Goal: Obtain resource: Obtain resource

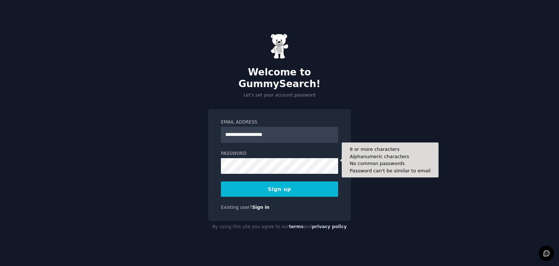
type input "**********"
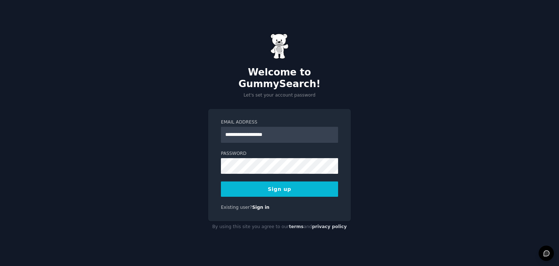
click at [259, 187] on button "Sign up" at bounding box center [279, 188] width 117 height 15
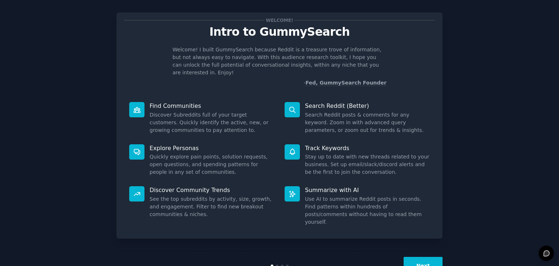
scroll to position [19, 0]
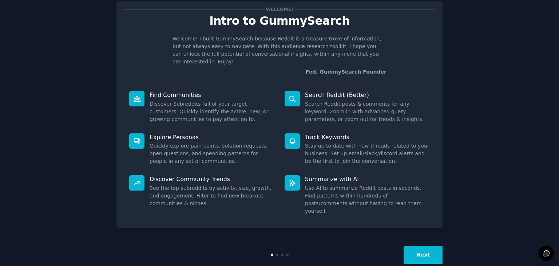
click at [426, 246] on button "Next" at bounding box center [423, 255] width 39 height 18
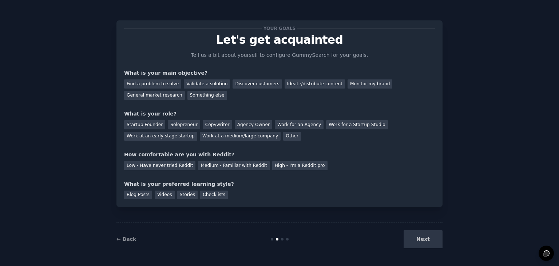
click at [426, 233] on div "Next" at bounding box center [388, 239] width 109 height 18
click at [421, 241] on div "Next" at bounding box center [388, 239] width 109 height 18
click at [185, 91] on div "General market research" at bounding box center [154, 95] width 61 height 9
click at [149, 124] on div "Startup Founder" at bounding box center [144, 124] width 41 height 9
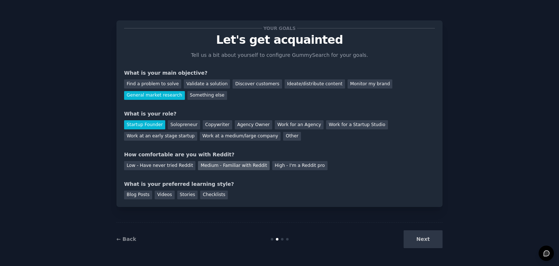
click at [232, 165] on div "Medium - Familiar with Reddit" at bounding box center [233, 165] width 71 height 9
click at [138, 198] on div "Blog Posts" at bounding box center [138, 194] width 28 height 9
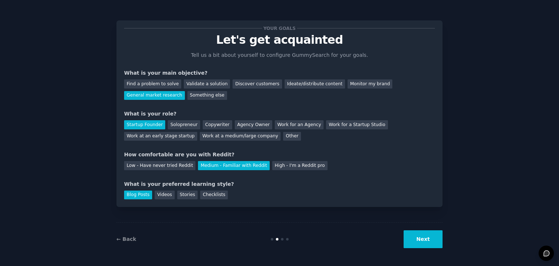
click at [421, 239] on button "Next" at bounding box center [423, 239] width 39 height 18
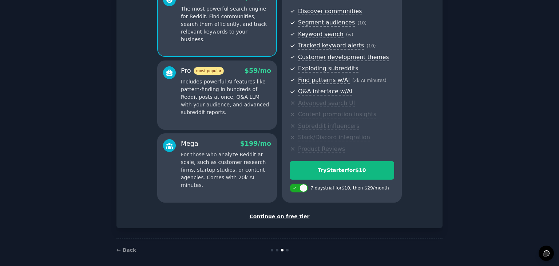
scroll to position [83, 0]
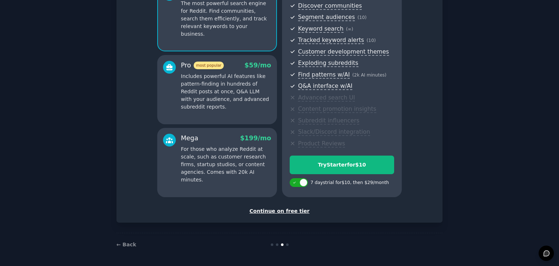
click at [280, 210] on div "Continue on free tier" at bounding box center [279, 211] width 311 height 8
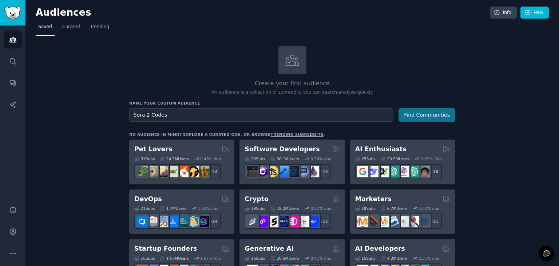
type input "Sora 2 Codes"
click at [436, 112] on button "Find Communities" at bounding box center [427, 114] width 57 height 13
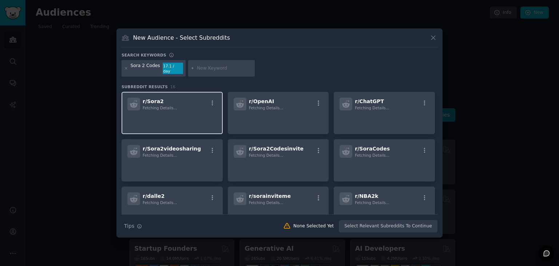
click at [182, 109] on div "r/ Sora2 Fetching Details..." at bounding box center [172, 113] width 101 height 42
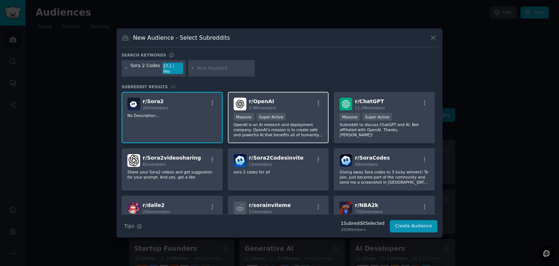
click at [309, 113] on div ">= 95th percentile for submissions / day Massive Super Active" at bounding box center [279, 117] width 90 height 9
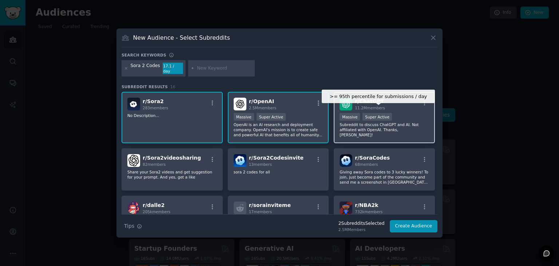
click at [379, 117] on div "Super Active" at bounding box center [377, 117] width 29 height 8
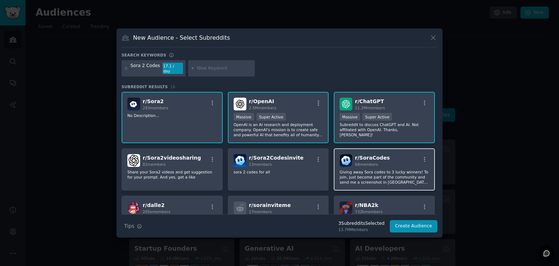
drag, startPoint x: 387, startPoint y: 155, endPoint x: 339, endPoint y: 163, distance: 48.7
click at [386, 155] on div "r/ SoraCodes 68 members" at bounding box center [385, 160] width 90 height 13
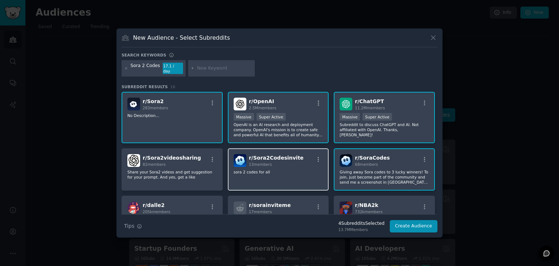
drag, startPoint x: 294, startPoint y: 166, endPoint x: 243, endPoint y: 169, distance: 50.3
click at [293, 169] on p "sora 2 codes for all" at bounding box center [279, 171] width 90 height 5
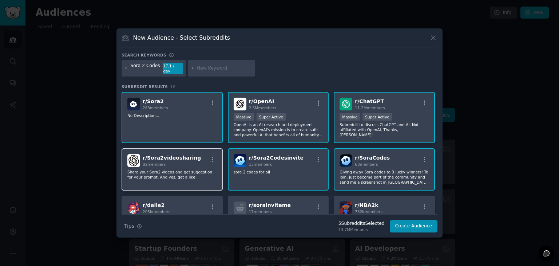
click at [192, 162] on div "r/ Sora2videosharing 82 members" at bounding box center [172, 160] width 90 height 13
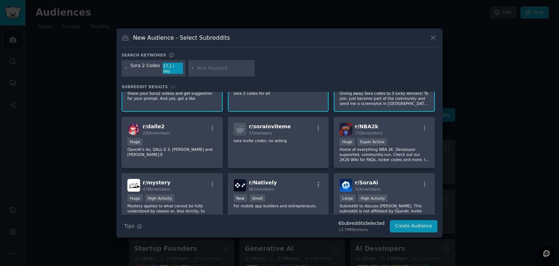
scroll to position [97, 0]
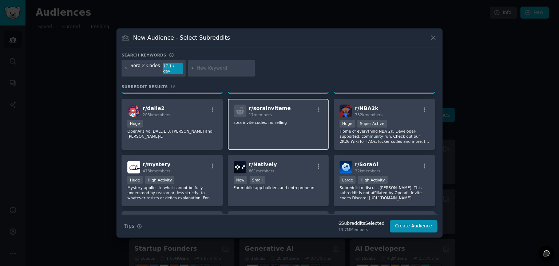
click at [299, 124] on div "r/ sorainviteme 17 members sora invite codes, no selling" at bounding box center [278, 124] width 101 height 51
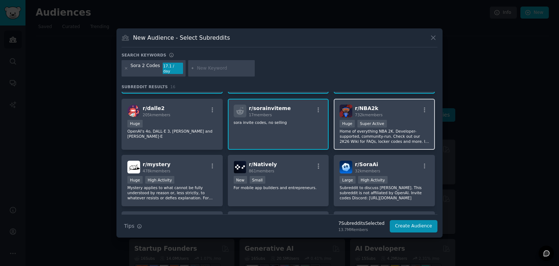
click at [373, 133] on p "Home of everything NBA 2K. Developer-supported, community-run. Check out our 2K…" at bounding box center [385, 136] width 90 height 15
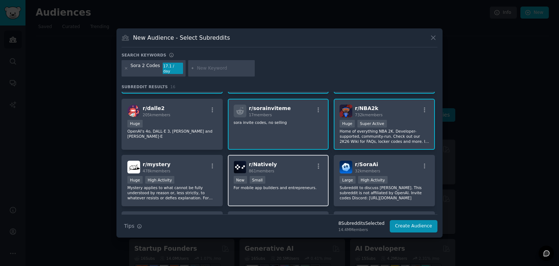
drag, startPoint x: 383, startPoint y: 164, endPoint x: 288, endPoint y: 164, distance: 95.4
click at [383, 165] on div "r/ SoraAi 32k members" at bounding box center [385, 167] width 90 height 13
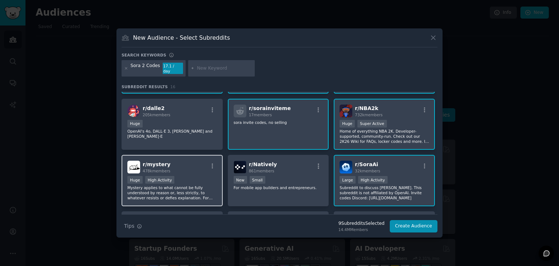
click at [188, 170] on div "r/ mystery 478k members Huge High Activity Mystery applies to what cannot be fu…" at bounding box center [172, 180] width 101 height 51
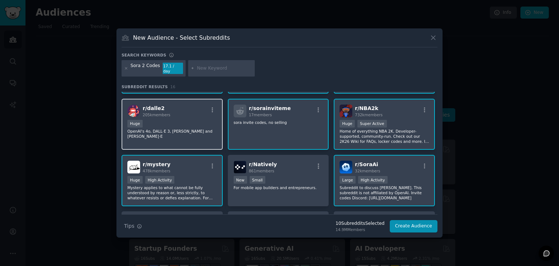
drag, startPoint x: 182, startPoint y: 137, endPoint x: 259, endPoint y: 135, distance: 76.5
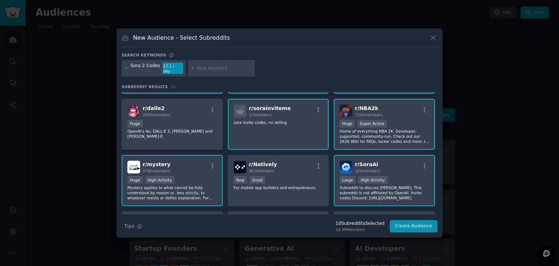
click at [182, 137] on div "r/ dalle2 205k members Huge OpenAI's 4o, DALL·E 3, Sora and Bing DALL·E" at bounding box center [172, 124] width 101 height 51
click at [260, 135] on div "r/ sorainviteme 17 members sora invite codes, no selling" at bounding box center [278, 124] width 101 height 51
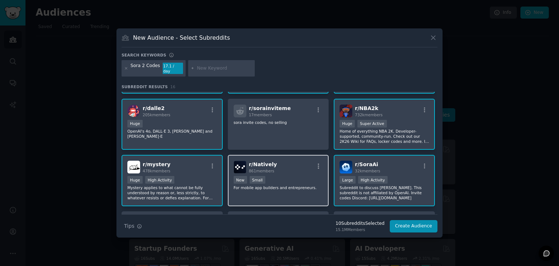
click at [276, 166] on div "r/ Natively 861 members" at bounding box center [279, 167] width 90 height 13
click at [275, 165] on div "r/ Natively 861 members" at bounding box center [279, 167] width 90 height 13
click at [274, 164] on div "r/ Natively 861 members" at bounding box center [279, 167] width 90 height 13
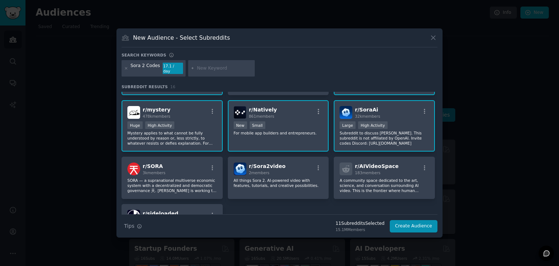
scroll to position [194, 0]
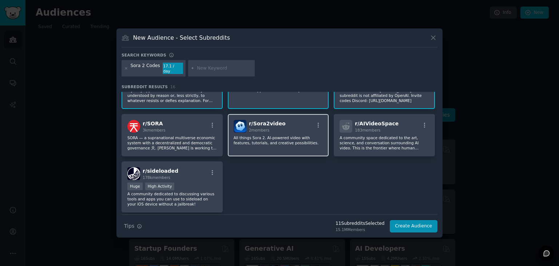
click at [271, 135] on p "All things Sora 2. AI-powered video with features, tutorials, and creative poss…" at bounding box center [279, 140] width 90 height 10
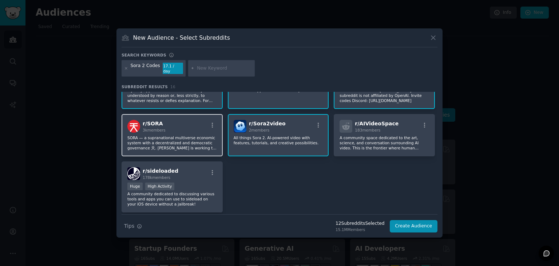
click at [201, 135] on p "SORA — a supranational multiverse economic system with a decentralized and demo…" at bounding box center [172, 142] width 90 height 15
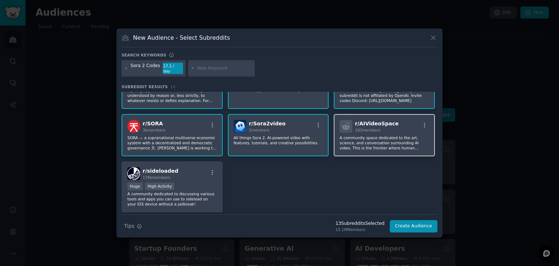
click at [379, 135] on p "A community space dedicated to the art, science, and conversation surrounding A…" at bounding box center [385, 142] width 90 height 15
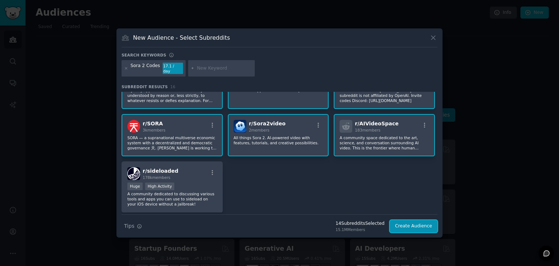
click at [418, 227] on button "Create Audience" at bounding box center [414, 226] width 48 height 12
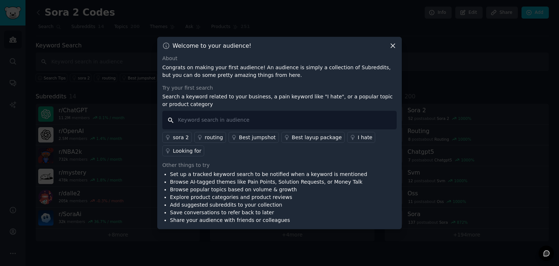
click at [186, 120] on input "text" at bounding box center [279, 120] width 235 height 19
type input "Sora 2 Codes"
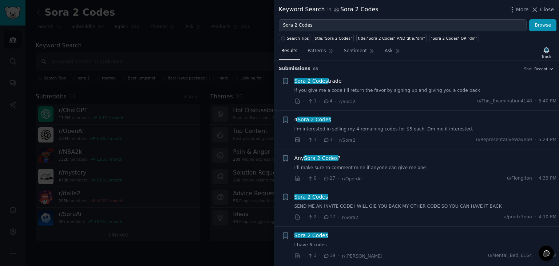
click at [328, 180] on span "27" at bounding box center [329, 178] width 12 height 7
click at [325, 177] on icon at bounding box center [326, 178] width 7 height 5
click at [332, 178] on span "27" at bounding box center [329, 178] width 12 height 7
click at [328, 176] on span "27" at bounding box center [329, 178] width 12 height 7
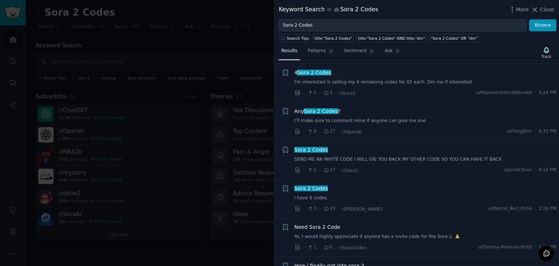
scroll to position [48, 0]
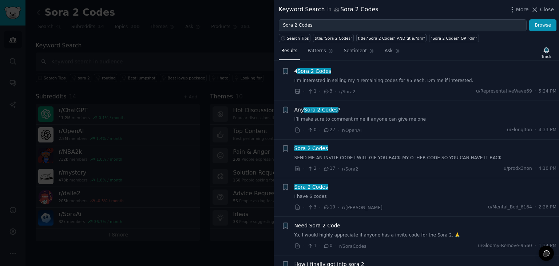
click at [354, 159] on link "SEND ME AN INVITE CODE I WILL GIE YOU BACK MY OTHER CODE SO YOU CAN HAVE IT BACK" at bounding box center [426, 158] width 263 height 7
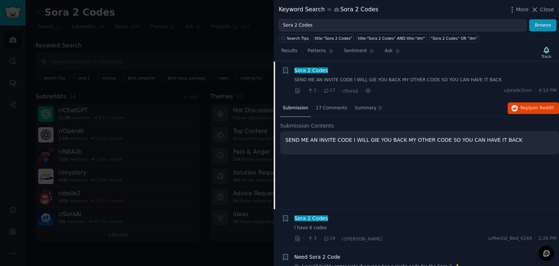
scroll to position [127, 0]
click at [328, 106] on span "17 Comments" at bounding box center [331, 108] width 31 height 7
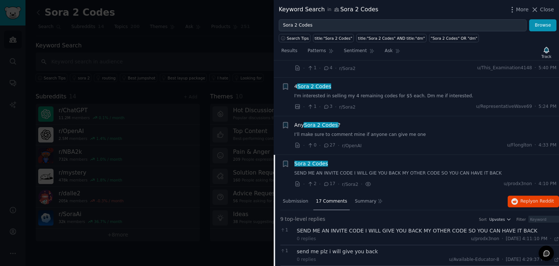
scroll to position [30, 0]
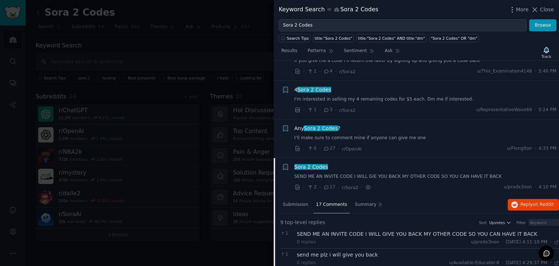
click at [324, 97] on link "I'm interested in selling my 4 remaining codes for $5 each. Dm me if interested." at bounding box center [426, 99] width 263 height 7
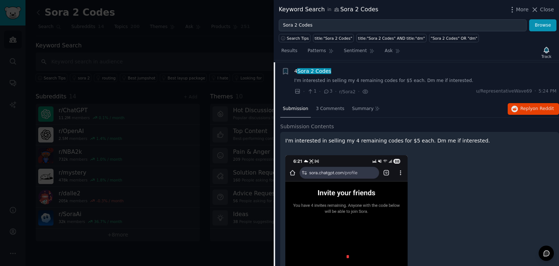
scroll to position [50, 0]
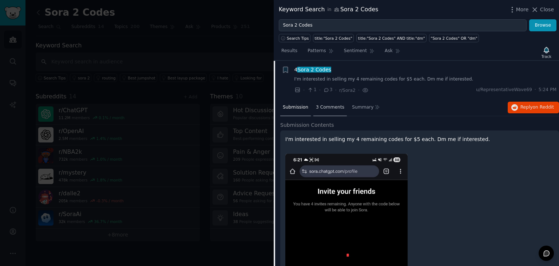
click at [324, 108] on span "3 Comments" at bounding box center [330, 107] width 28 height 7
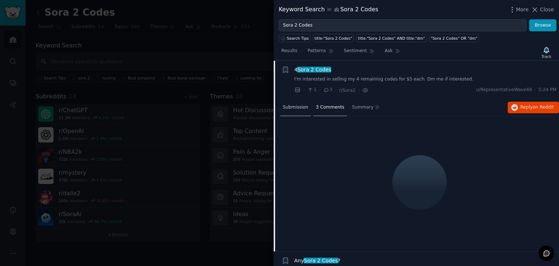
click at [294, 110] on span "Submission" at bounding box center [295, 107] width 25 height 7
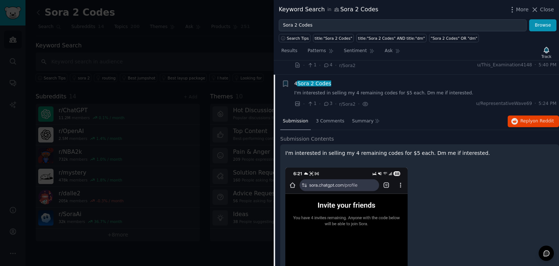
scroll to position [1, 0]
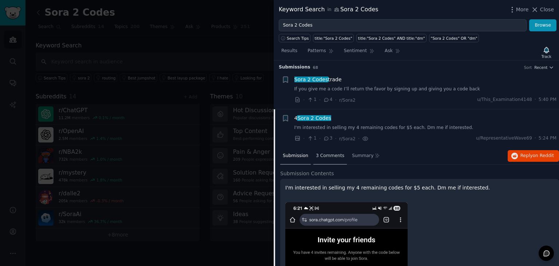
click at [323, 157] on span "3 Comments" at bounding box center [330, 156] width 28 height 7
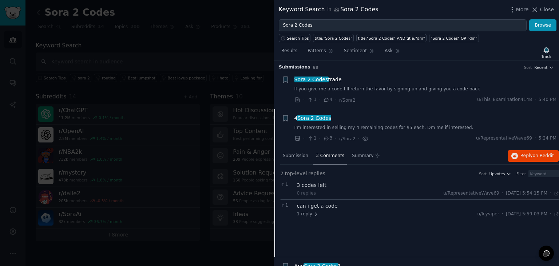
click at [312, 182] on div "3 codes left" at bounding box center [428, 185] width 263 height 8
click at [357, 155] on span "Summary" at bounding box center [362, 156] width 21 height 7
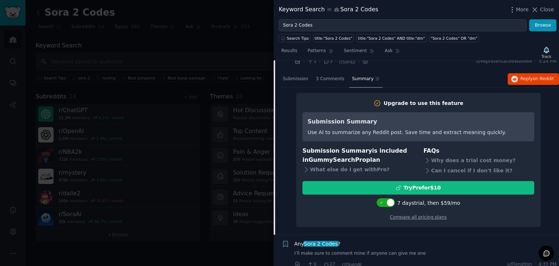
scroll to position [50, 0]
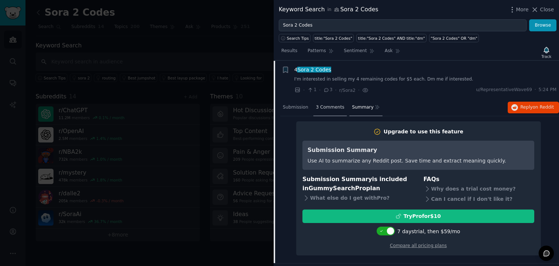
click at [330, 102] on div "3 Comments" at bounding box center [331, 107] width 34 height 17
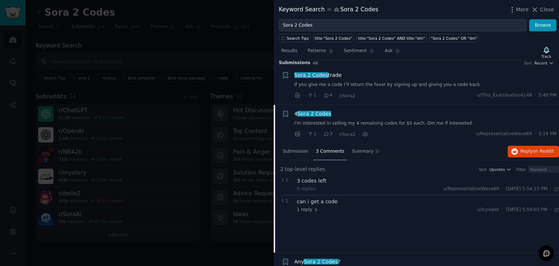
scroll to position [1, 0]
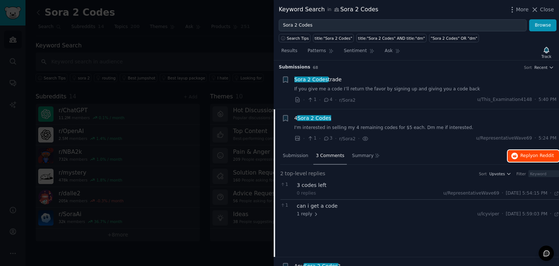
click at [528, 154] on span "Reply on Reddit" at bounding box center [538, 156] width 34 height 7
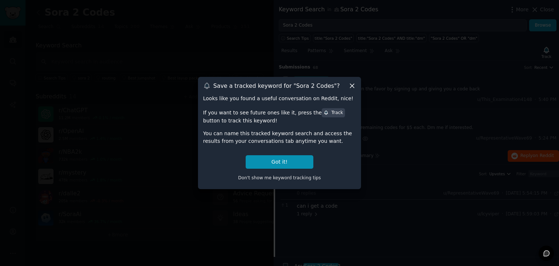
click at [353, 86] on icon at bounding box center [352, 86] width 4 height 4
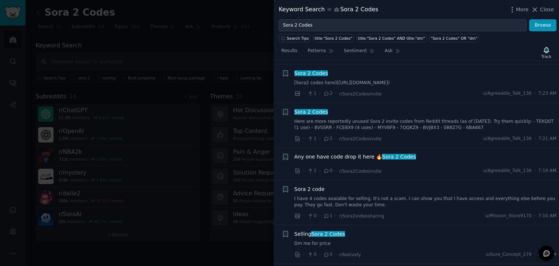
scroll to position [388, 0]
click at [452, 121] on link "Here are more reportedly unused Sora 2 invite codes from Reddit threads (as of …" at bounding box center [426, 123] width 263 height 13
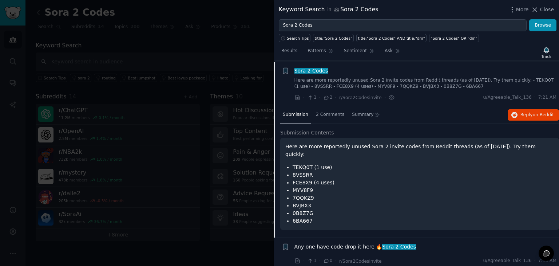
scroll to position [319, 0]
drag, startPoint x: 292, startPoint y: 157, endPoint x: 309, endPoint y: 157, distance: 17.5
click at [309, 163] on ul "TEKQ0T (1 use) 8VSSRR FCE8X9 (4 uses) MYV8F9 7QQKZ9 BVJBX3 0B8Z7G 6BA667" at bounding box center [420, 193] width 269 height 61
copy li "TEKQ0T"
drag, startPoint x: 291, startPoint y: 167, endPoint x: 309, endPoint y: 166, distance: 17.9
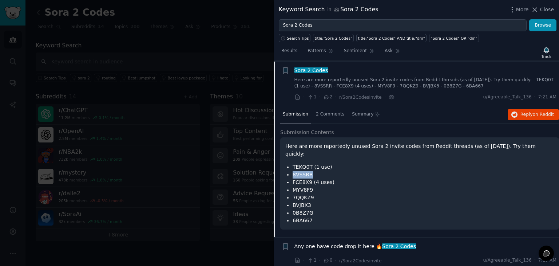
click at [309, 166] on ul "TEKQ0T (1 use) 8VSSRR FCE8X9 (4 uses) MYV8F9 7QQKZ9 BVJBX3 0B8Z7G 6BA667" at bounding box center [420, 193] width 269 height 61
copy li "8VSSRR"
drag, startPoint x: 293, startPoint y: 174, endPoint x: 309, endPoint y: 176, distance: 16.2
click at [309, 178] on li "FCE8X9 (4 uses)" at bounding box center [423, 182] width 261 height 8
copy li "FCE8X9"
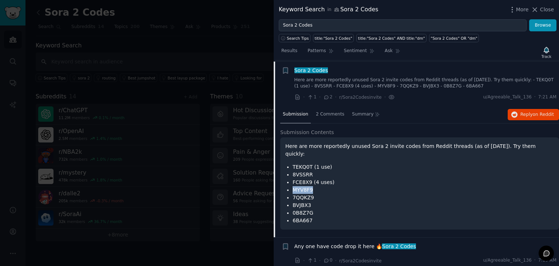
drag, startPoint x: 293, startPoint y: 181, endPoint x: 312, endPoint y: 184, distance: 19.9
click at [312, 186] on li "MYV8F9" at bounding box center [423, 190] width 261 height 8
copy li "MYV8F9"
click at [294, 194] on li "7QQKZ9" at bounding box center [423, 198] width 261 height 8
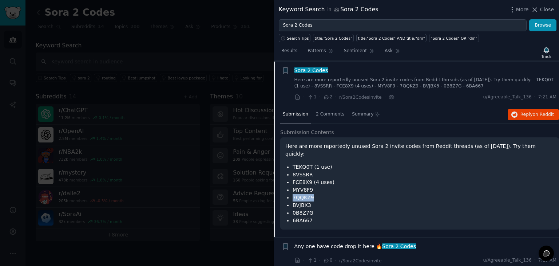
copy li "7QQKZ9"
click at [298, 201] on li "BVJBX3" at bounding box center [423, 205] width 261 height 8
copy li "BVJBX3"
click at [296, 209] on li "0B8Z7G" at bounding box center [423, 213] width 261 height 8
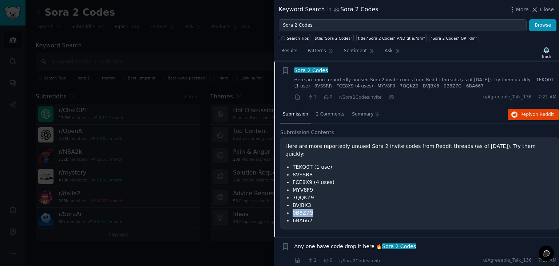
click at [296, 209] on li "0B8Z7G" at bounding box center [423, 213] width 261 height 8
copy ul "0B8Z7G"
click at [295, 217] on li "6BA667" at bounding box center [423, 221] width 261 height 8
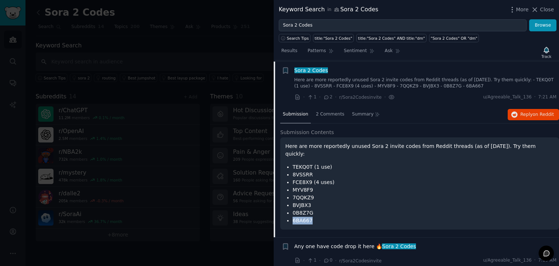
copy li "6BA667"
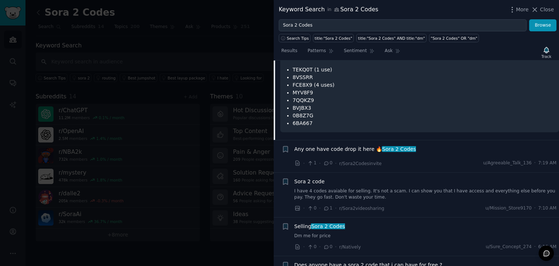
click at [326, 206] on icon at bounding box center [326, 208] width 7 height 5
click at [316, 188] on link "I have 4 codes avaiable for selling. It's not a scam. I can show you that I hav…" at bounding box center [426, 194] width 263 height 13
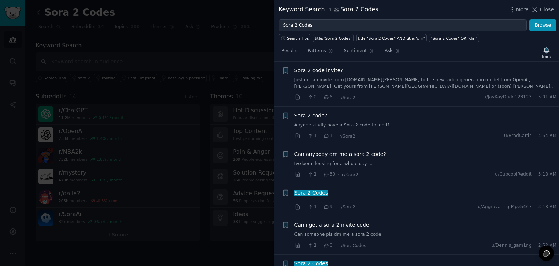
scroll to position [979, 0]
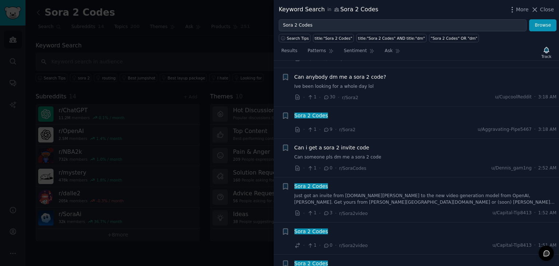
click at [325, 126] on span "9" at bounding box center [327, 129] width 9 height 7
click at [316, 114] on span "Sora 2 Codes" at bounding box center [311, 116] width 35 height 6
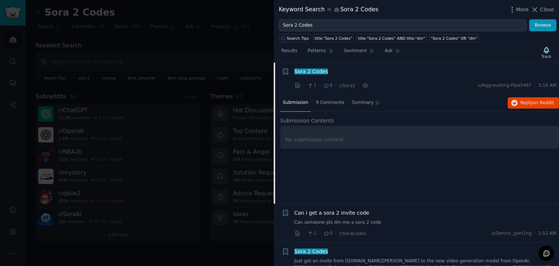
scroll to position [679, 0]
click at [325, 99] on span "9 Comments" at bounding box center [330, 102] width 28 height 7
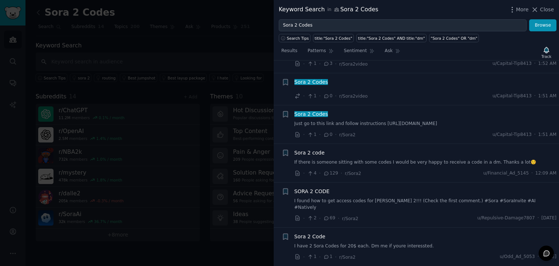
scroll to position [970, 0]
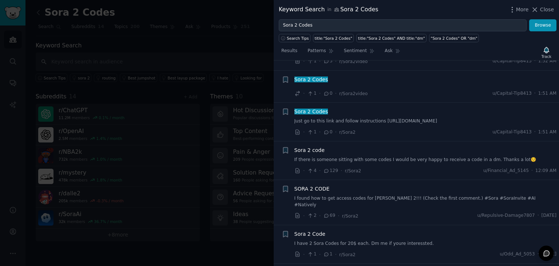
click at [328, 213] on icon at bounding box center [326, 215] width 7 height 5
click at [325, 195] on link "I found how to get access codes for Sora 2!!! (Check the first comment.) #Sora …" at bounding box center [426, 201] width 263 height 13
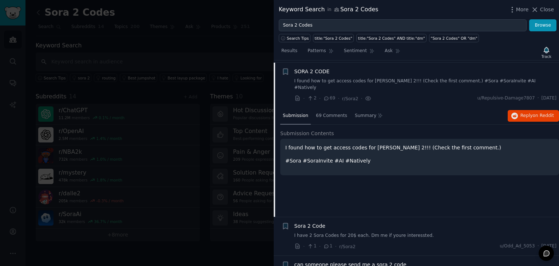
scroll to position [904, 0]
click at [325, 112] on span "69 Comments" at bounding box center [331, 115] width 31 height 7
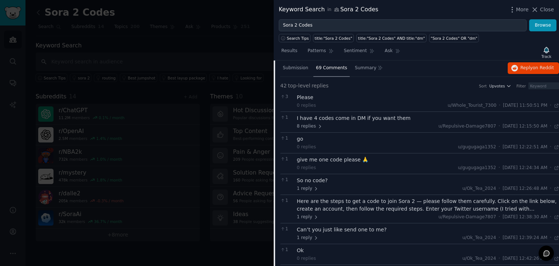
scroll to position [953, 0]
click at [316, 196] on div "Here are the steps to get a code to join Sora 2 — please follow them carefully.…" at bounding box center [428, 203] width 263 height 15
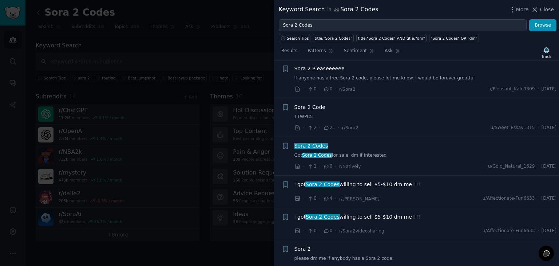
scroll to position [2020, 0]
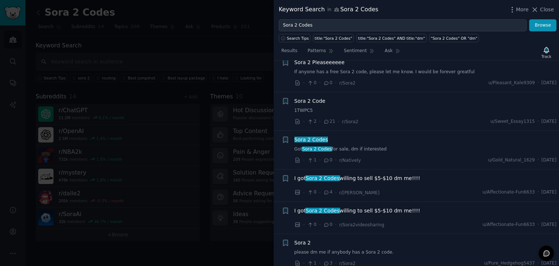
click at [297, 113] on link "1TWPC5" at bounding box center [426, 110] width 263 height 7
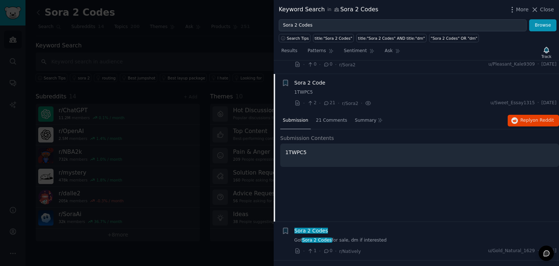
scroll to position [1058, 0]
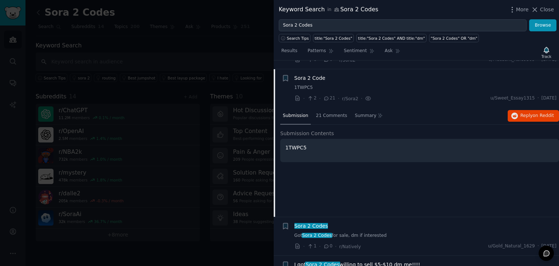
click at [294, 144] on p "1TWPC5" at bounding box center [420, 148] width 269 height 8
copy ul "1TWPC5 +"
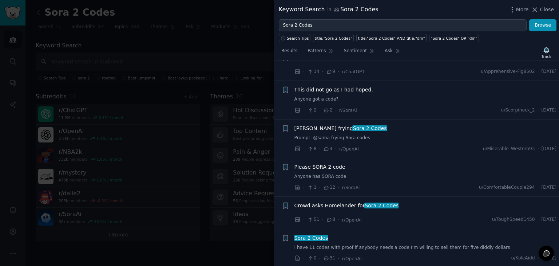
scroll to position [2541, 0]
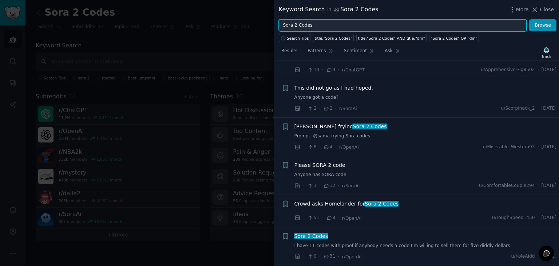
drag, startPoint x: 324, startPoint y: 27, endPoint x: 276, endPoint y: 29, distance: 47.4
click at [276, 29] on div "Sora 2 Codes Browse" at bounding box center [417, 25] width 286 height 12
type input "Invite codes"
click at [530, 19] on button "Browse" at bounding box center [543, 25] width 27 height 12
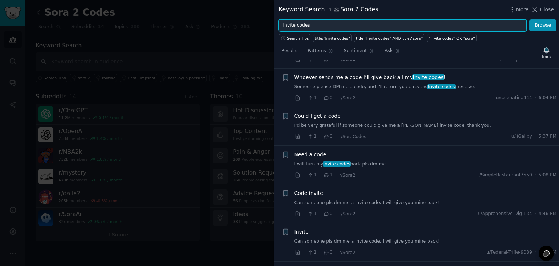
scroll to position [97, 0]
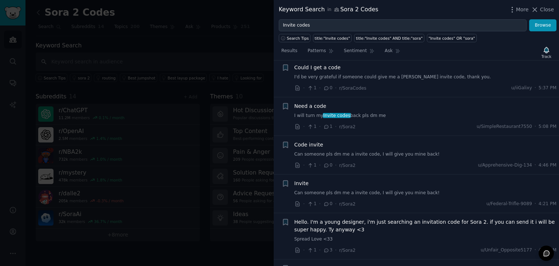
click at [325, 126] on icon at bounding box center [326, 126] width 7 height 5
click at [310, 114] on link "I will turn my Invite codes back pls dm me" at bounding box center [426, 116] width 263 height 7
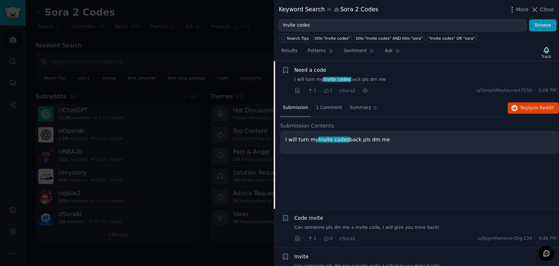
scroll to position [133, 0]
click at [319, 104] on span "1 Comment" at bounding box center [329, 107] width 26 height 7
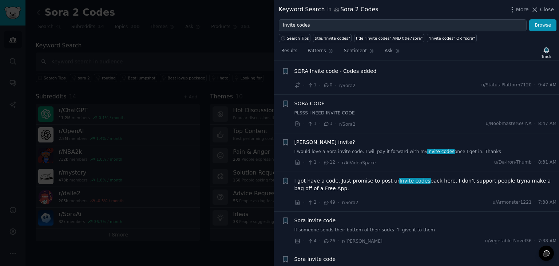
scroll to position [765, 0]
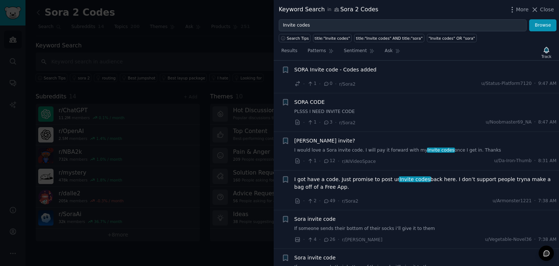
click at [326, 198] on icon at bounding box center [326, 200] width 7 height 5
click at [325, 199] on icon at bounding box center [326, 200] width 7 height 5
click at [331, 178] on span "I got have a code. Just promise to post ur Invite codes back here. I don’t supp…" at bounding box center [426, 183] width 263 height 15
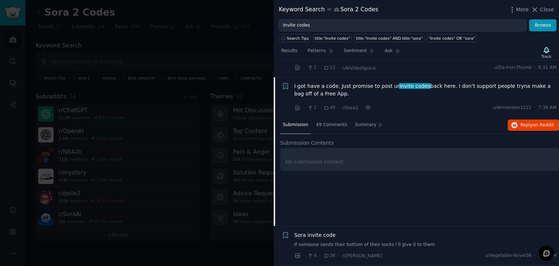
scroll to position [764, 0]
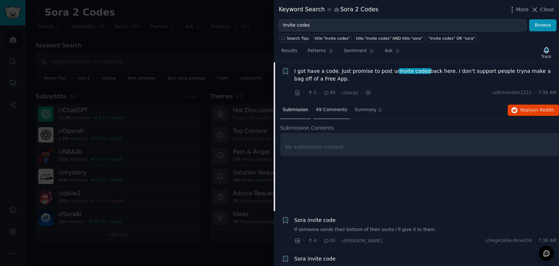
click at [325, 107] on span "49 Comments" at bounding box center [331, 110] width 31 height 7
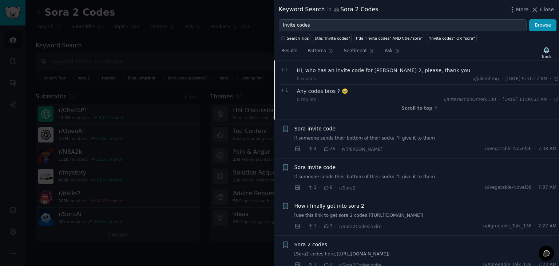
scroll to position [1298, 0]
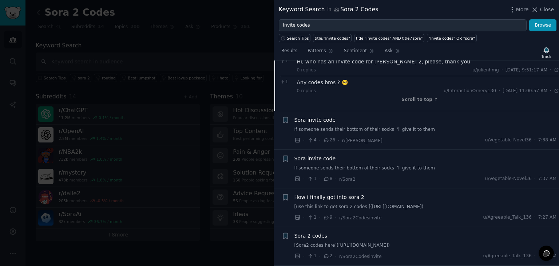
click at [325, 138] on icon at bounding box center [326, 140] width 7 height 5
click at [339, 127] on link "If someone sends their bottom of their socks i‘ll give it to them" at bounding box center [426, 129] width 263 height 7
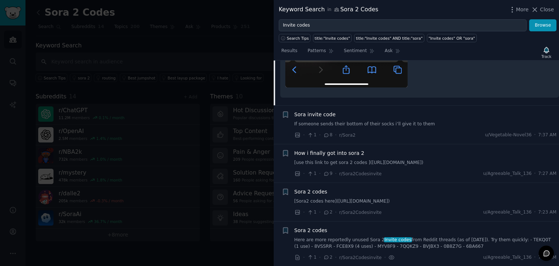
scroll to position [1144, 0]
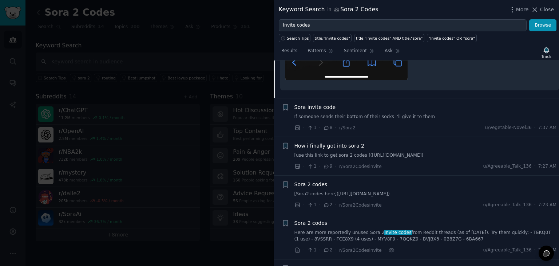
click at [364, 154] on link "[use this link to get sora 2 codes ](https://batstore.bgng.io/product/sora2-inv…" at bounding box center [426, 155] width 263 height 7
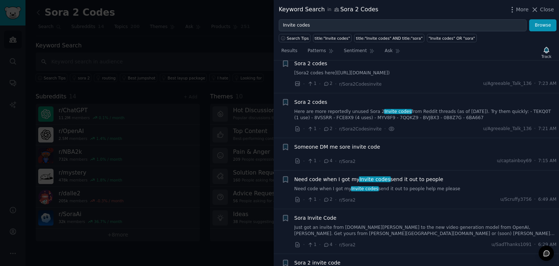
scroll to position [1123, 0]
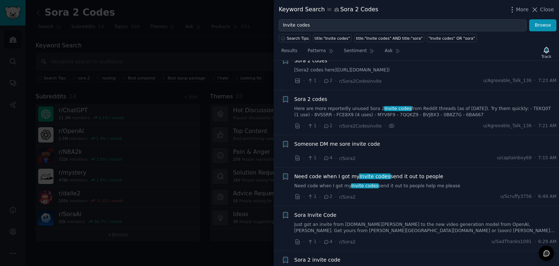
click at [314, 141] on span "Someone DM me sore invite code" at bounding box center [338, 144] width 86 height 8
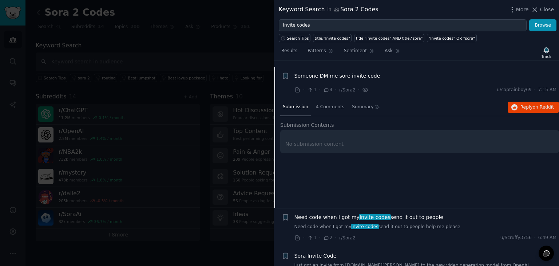
scroll to position [1003, 0]
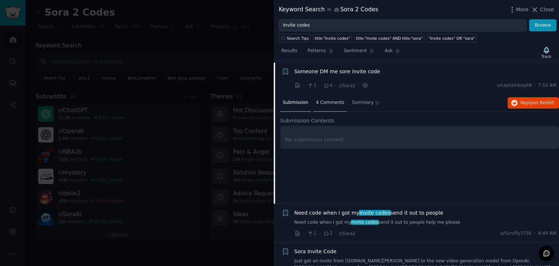
click at [324, 99] on span "4 Comments" at bounding box center [330, 102] width 28 height 7
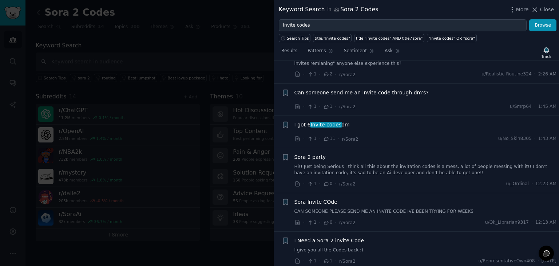
scroll to position [1683, 0]
click at [323, 136] on icon at bounding box center [326, 138] width 7 height 5
click at [304, 121] on span "I got 6 Invite codes dm" at bounding box center [322, 125] width 55 height 8
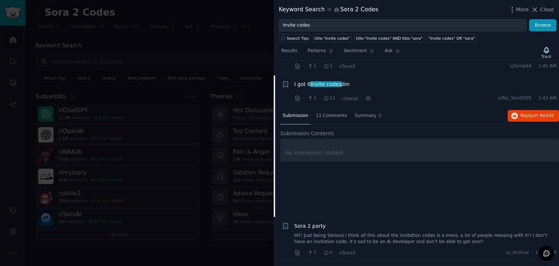
scroll to position [1613, 0]
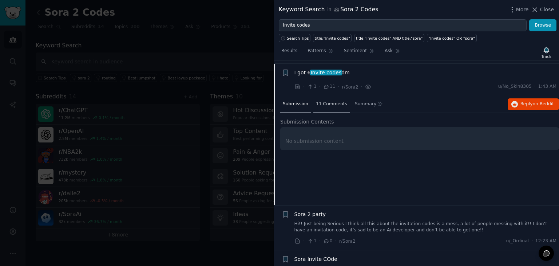
click at [323, 101] on span "11 Comments" at bounding box center [331, 104] width 31 height 7
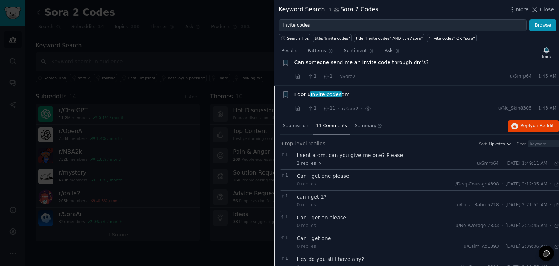
scroll to position [1564, 0]
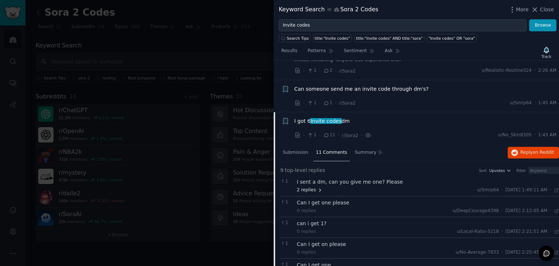
click at [312, 188] on span "2 replies" at bounding box center [309, 190] width 25 height 7
click at [529, 150] on span "Reply on Reddit" at bounding box center [538, 152] width 34 height 7
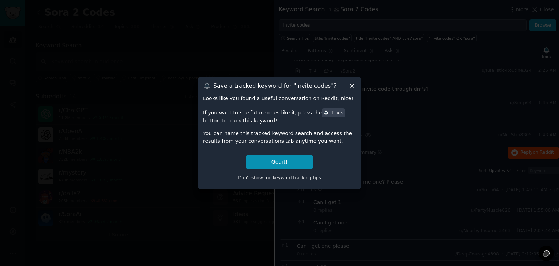
click at [354, 84] on icon at bounding box center [353, 86] width 8 height 8
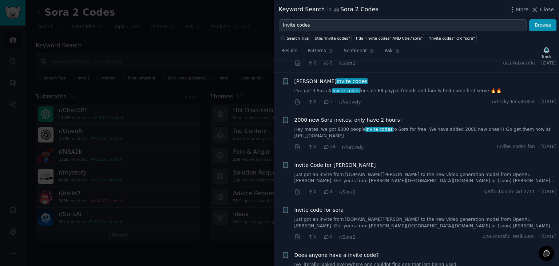
scroll to position [3021, 0]
